Goal: Task Accomplishment & Management: Manage account settings

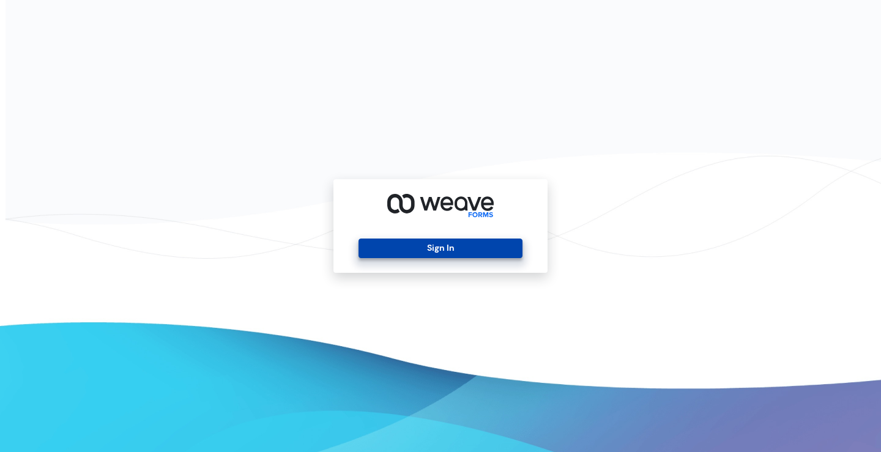
click at [468, 246] on button "Sign In" at bounding box center [439, 248] width 163 height 20
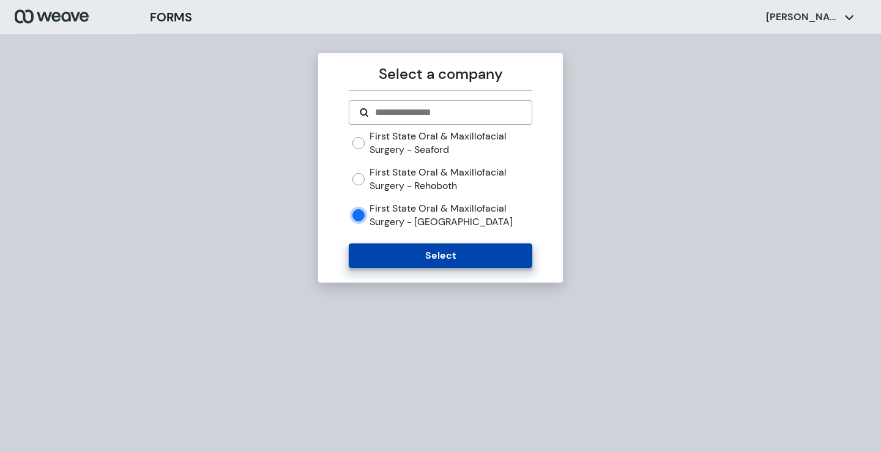
click at [370, 251] on button "Select" at bounding box center [440, 255] width 183 height 24
